Goal: Task Accomplishment & Management: Manage account settings

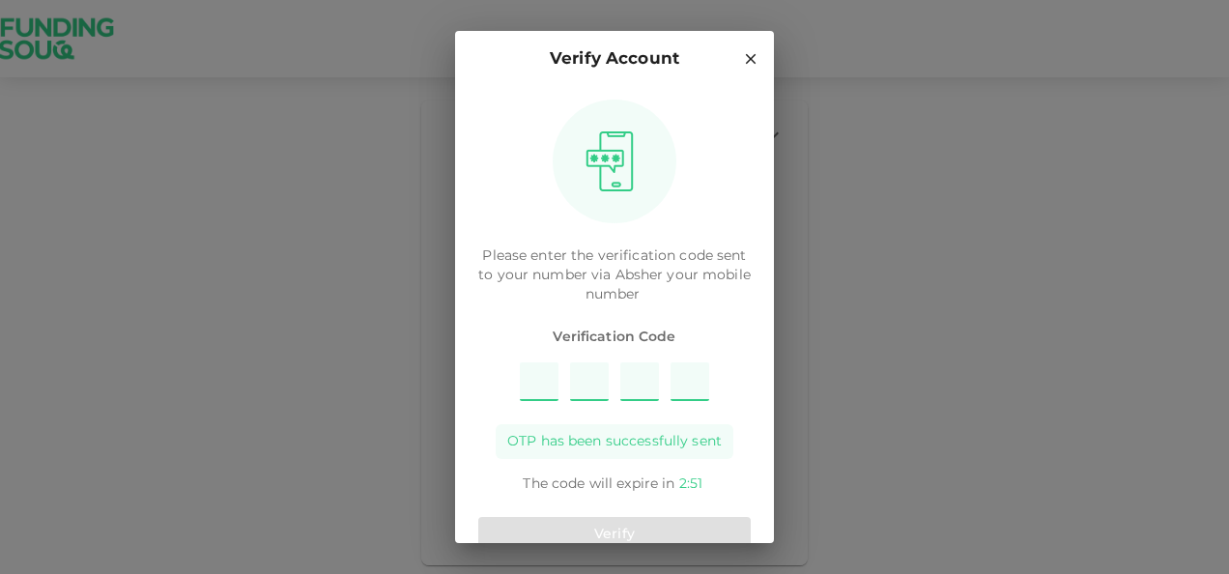
type input "6"
type input "7"
type input "8"
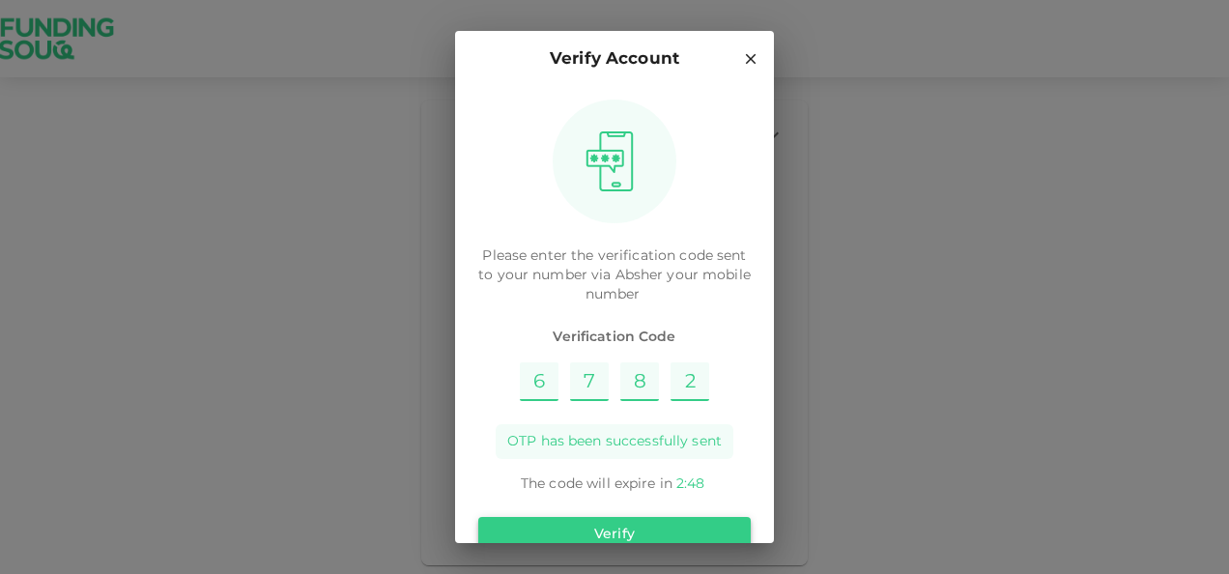
type input "2"
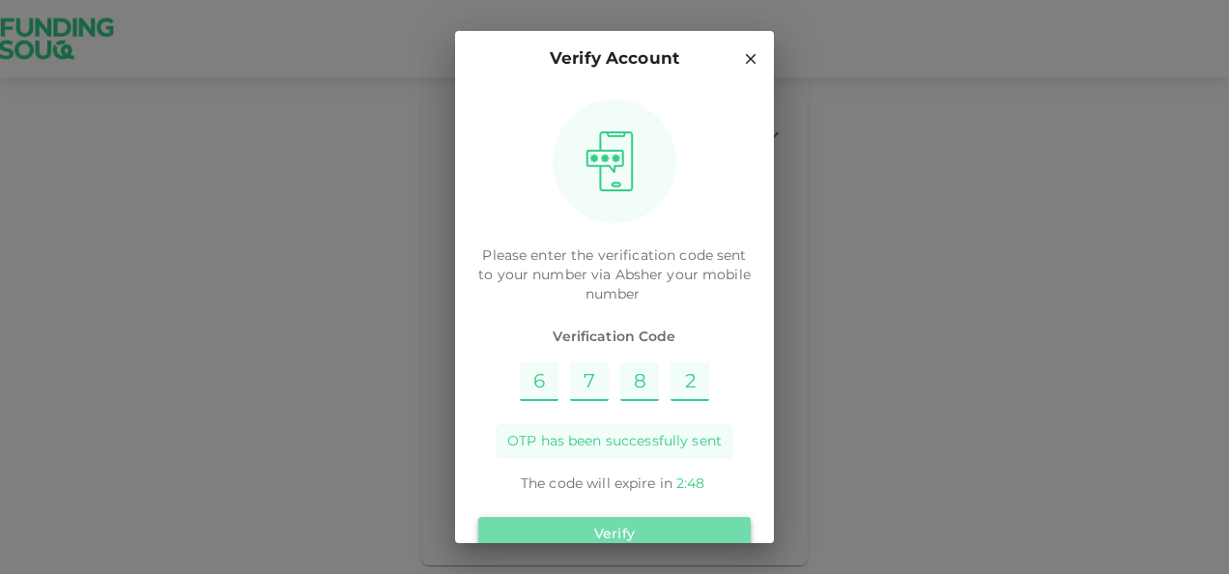
click at [620, 530] on button "Verify" at bounding box center [614, 534] width 273 height 35
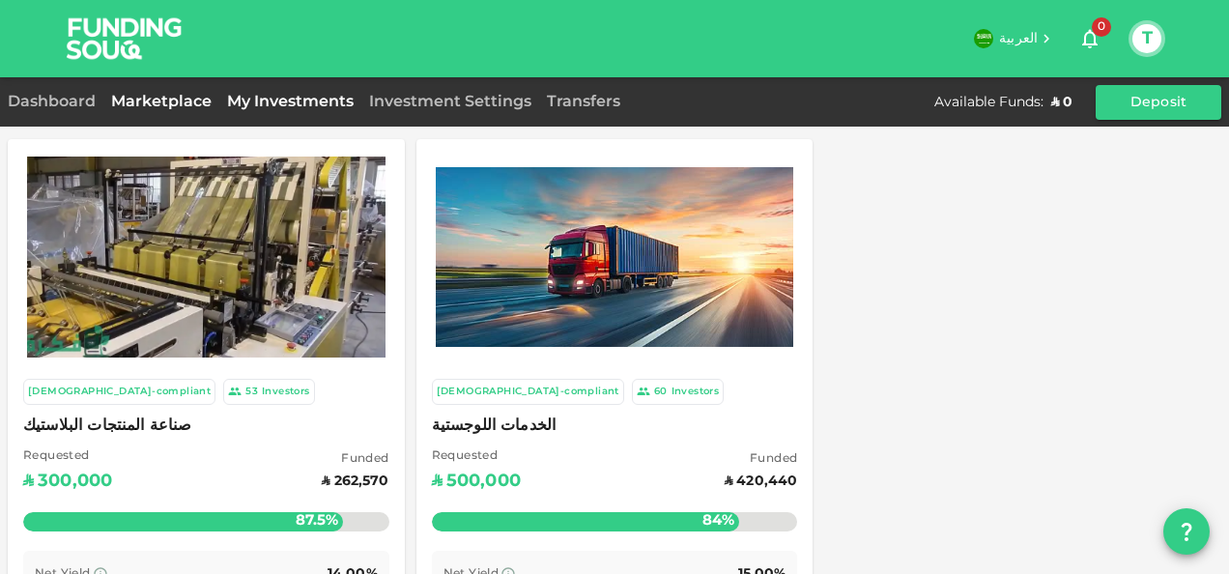
click at [301, 103] on link "My Investments" at bounding box center [290, 102] width 142 height 14
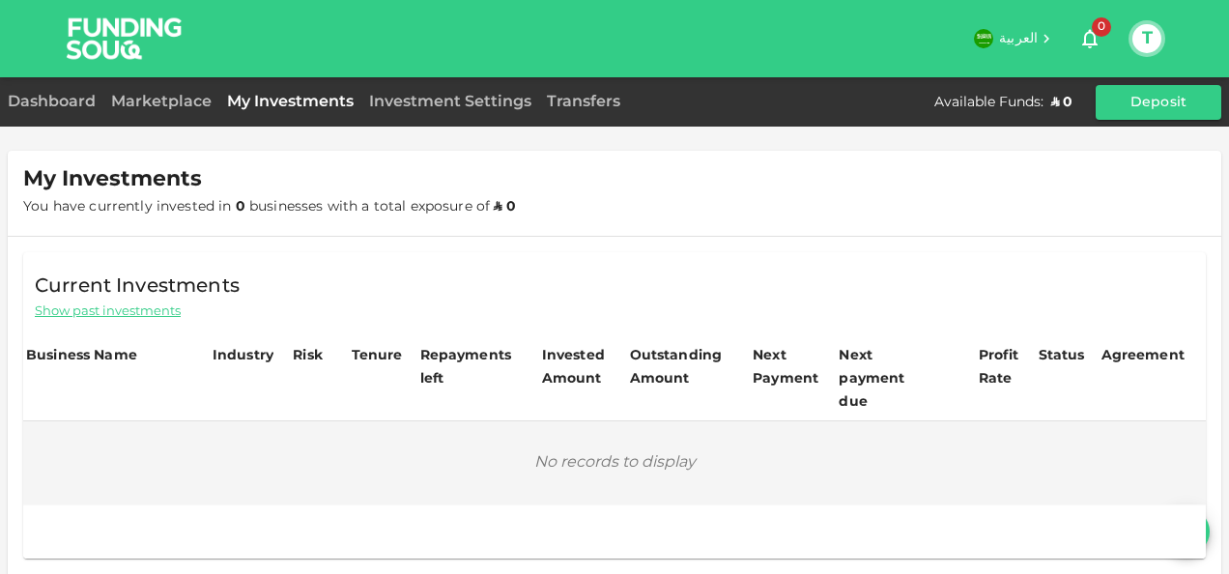
click at [421, 110] on div "Investment Settings" at bounding box center [450, 102] width 178 height 23
click at [423, 102] on link "Investment Settings" at bounding box center [450, 102] width 178 height 14
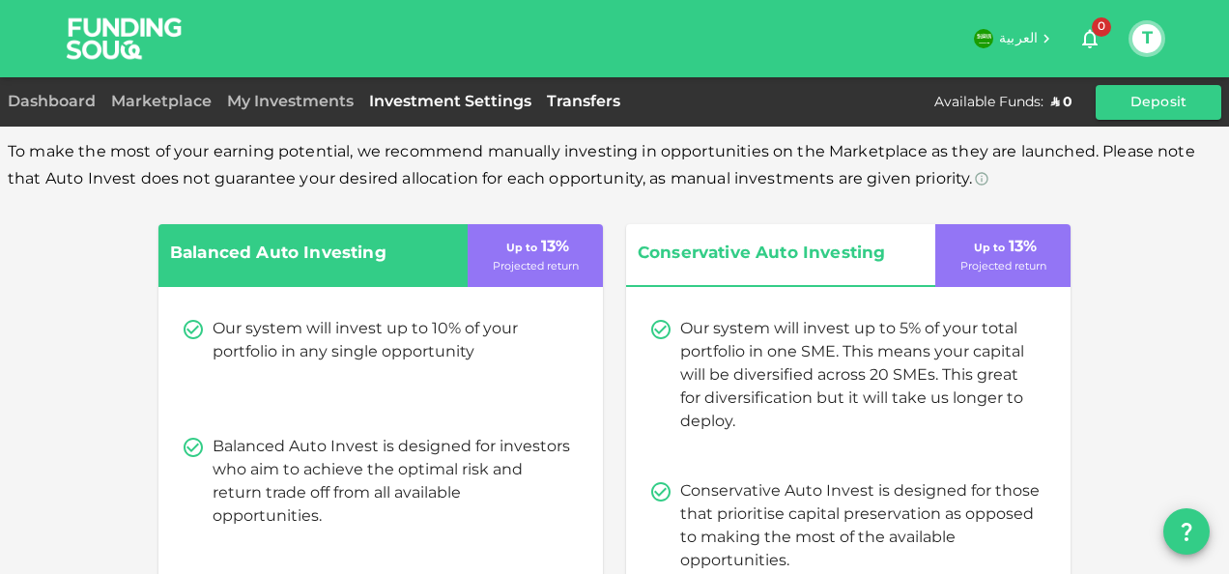
click at [564, 99] on link "Transfers" at bounding box center [583, 102] width 89 height 14
